Goal: Information Seeking & Learning: Learn about a topic

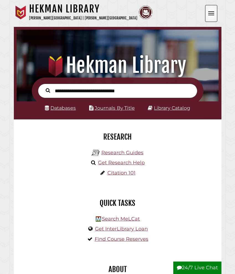
scroll to position [2, 0]
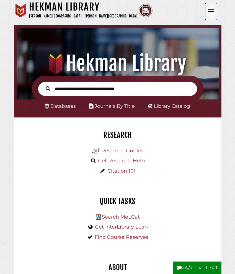
click at [63, 107] on link "Databases" at bounding box center [60, 106] width 31 height 6
click at [64, 92] on input "text" at bounding box center [118, 89] width 160 height 15
type input "**********"
click at [48, 88] on button "Search" at bounding box center [48, 88] width 10 height 7
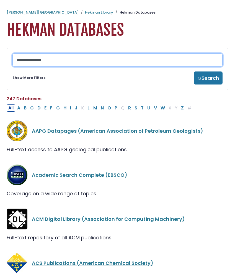
click at [54, 58] on input "Search database by title or keyword" at bounding box center [117, 59] width 210 height 13
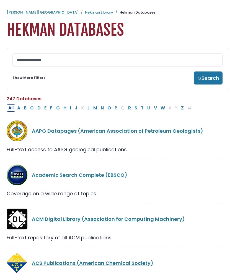
click at [31, 78] on link "Show More Filters" at bounding box center [28, 77] width 33 height 5
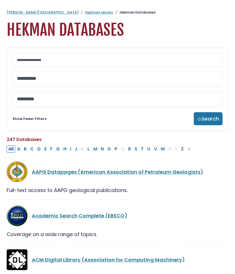
click at [32, 80] on textarea "Search" at bounding box center [117, 79] width 201 height 6
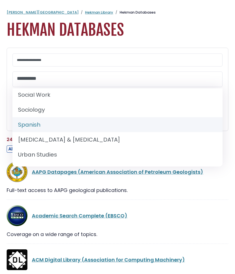
scroll to position [559, 0]
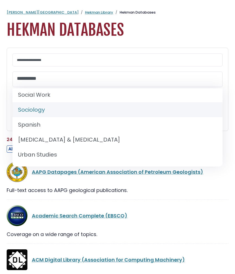
select select "*****"
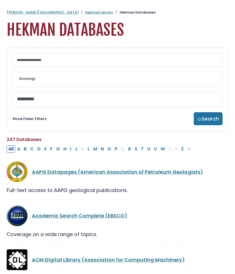
click at [89, 99] on textarea "Search" at bounding box center [117, 99] width 201 height 6
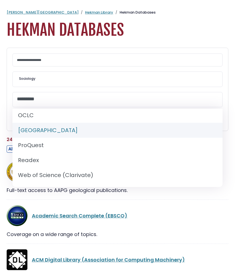
scroll to position [80, 0]
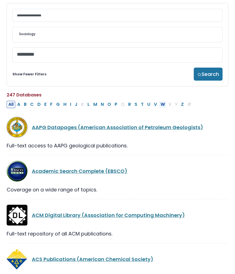
click at [165, 108] on button "W" at bounding box center [163, 104] width 8 height 7
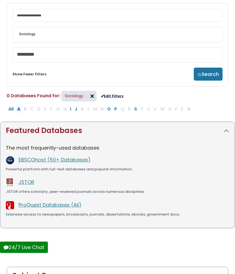
click at [20, 109] on button "A" at bounding box center [19, 109] width 6 height 7
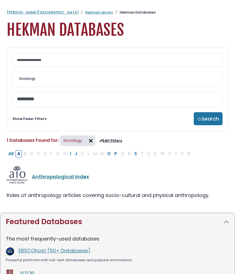
scroll to position [45, 0]
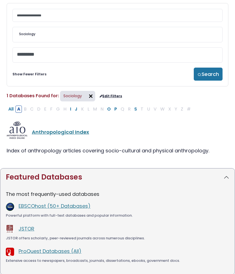
select select "Database Vendors Filter"
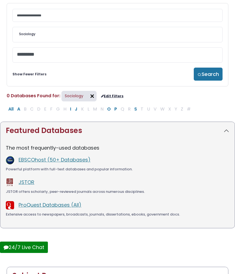
select select "Database Subject Filter"
select select "Database Vendors Filter"
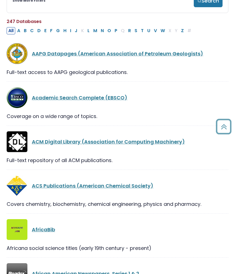
scroll to position [78, 0]
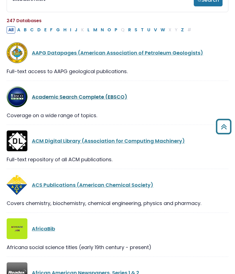
click at [55, 98] on link "Academic Search Complete (EBSCO)" at bounding box center [80, 96] width 96 height 7
